Goal: Information Seeking & Learning: Learn about a topic

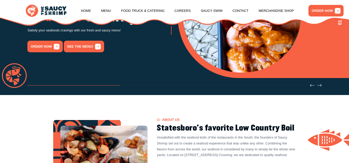
scroll to position [97, 0]
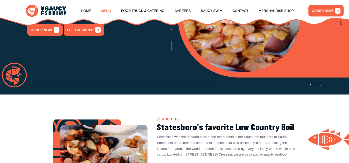
click at [104, 10] on link "Menu" at bounding box center [106, 11] width 10 height 20
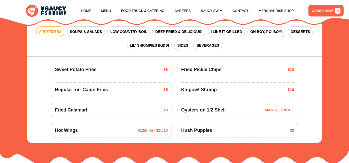
scroll to position [589, 0]
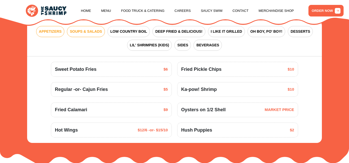
click at [88, 37] on button "SOUPS & SALADS" at bounding box center [86, 31] width 38 height 11
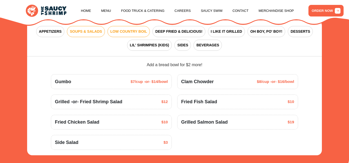
click at [137, 32] on div "APPETIZERS SOUPS & SALADS LOW COUNTRY BOIL DEEP FRIED & DELICIOUS! I LIKE IT GR…" at bounding box center [174, 38] width 295 height 36
click at [137, 32] on button "LOW COUNTRY BOIL" at bounding box center [128, 31] width 42 height 11
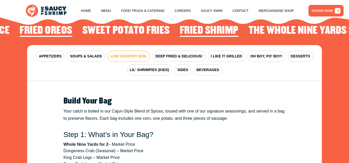
scroll to position [564, 0]
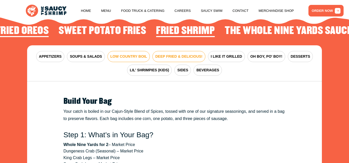
click at [183, 59] on span "DEEP FRIED & DELICIOUS!" at bounding box center [178, 56] width 47 height 5
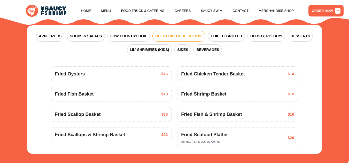
scroll to position [585, 0]
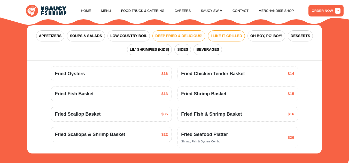
click at [217, 39] on span "I LIKE IT GRILLED" at bounding box center [226, 35] width 31 height 5
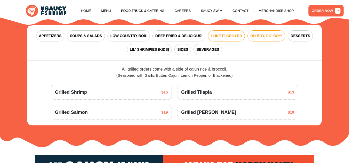
click at [264, 39] on span "OH BOY, PO' BOY!" at bounding box center [266, 35] width 32 height 5
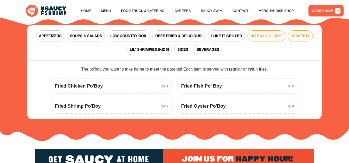
click at [299, 39] on span "DESSERTS" at bounding box center [299, 35] width 19 height 5
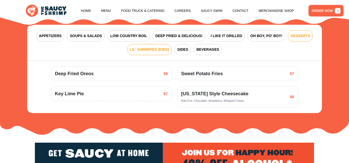
click at [157, 52] on span "LIL' SHRIMPIES (KIDS)" at bounding box center [149, 49] width 39 height 5
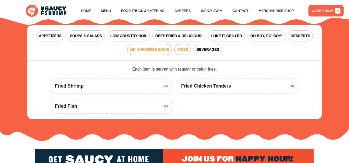
click at [184, 52] on span "SIDES" at bounding box center [182, 49] width 11 height 5
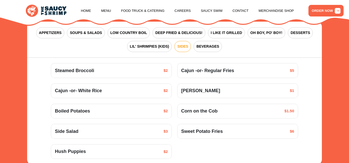
scroll to position [587, 0]
click at [208, 50] on span "BEVERAGES" at bounding box center [207, 46] width 23 height 5
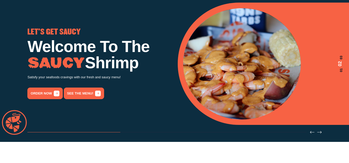
scroll to position [0, 0]
